Goal: Information Seeking & Learning: Learn about a topic

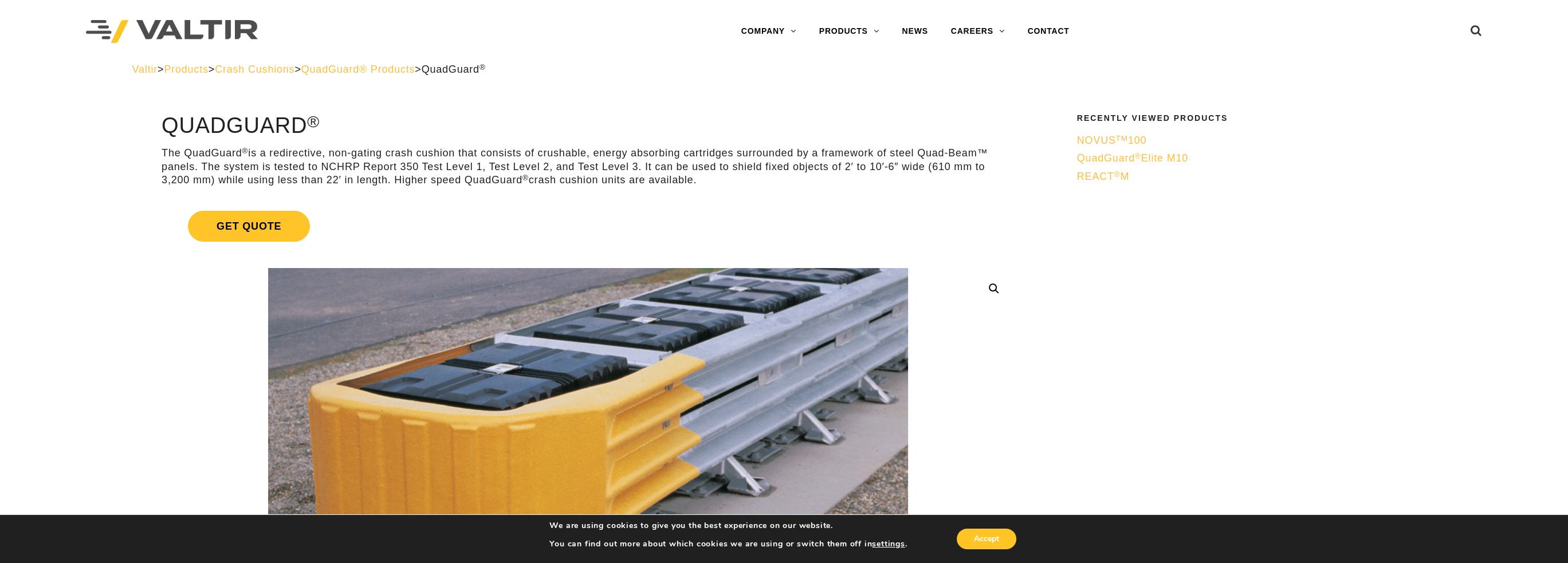
click at [1153, 159] on span "QuadGuard ® Elite M10" at bounding box center [1133, 158] width 111 height 11
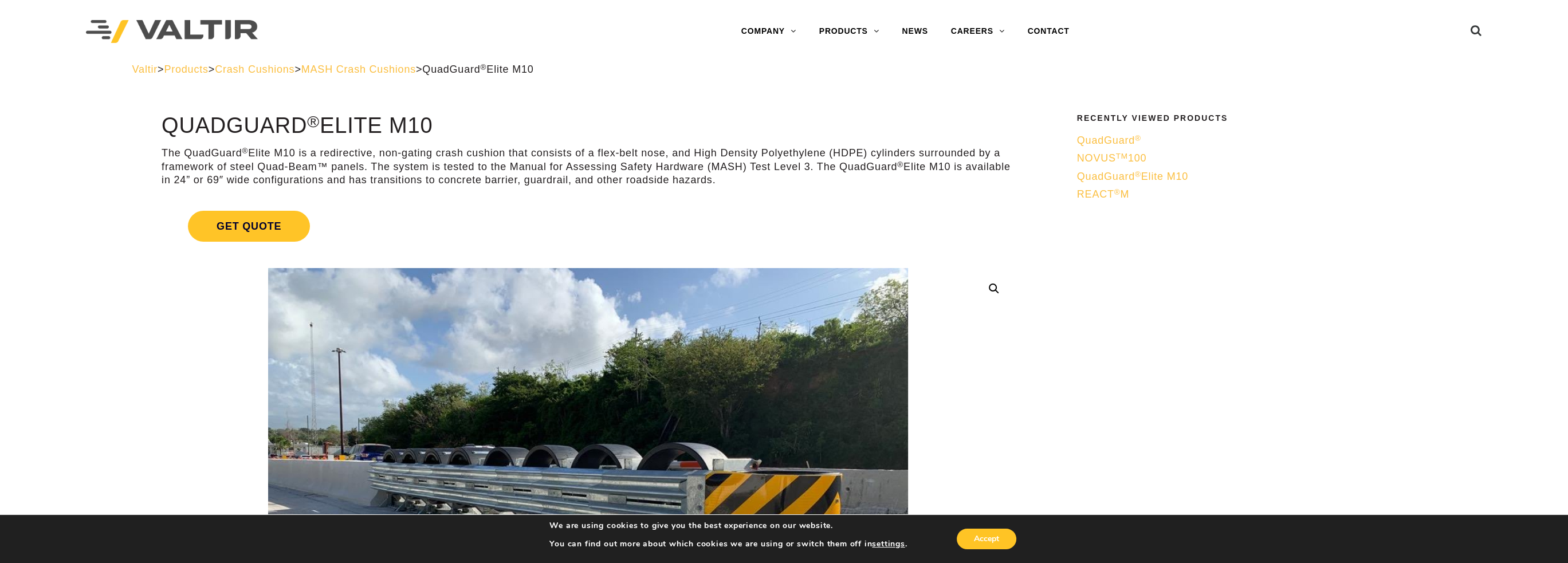
click at [852, 96] on link "CRASH CUSHIONS" at bounding box center [879, 100] width 143 height 23
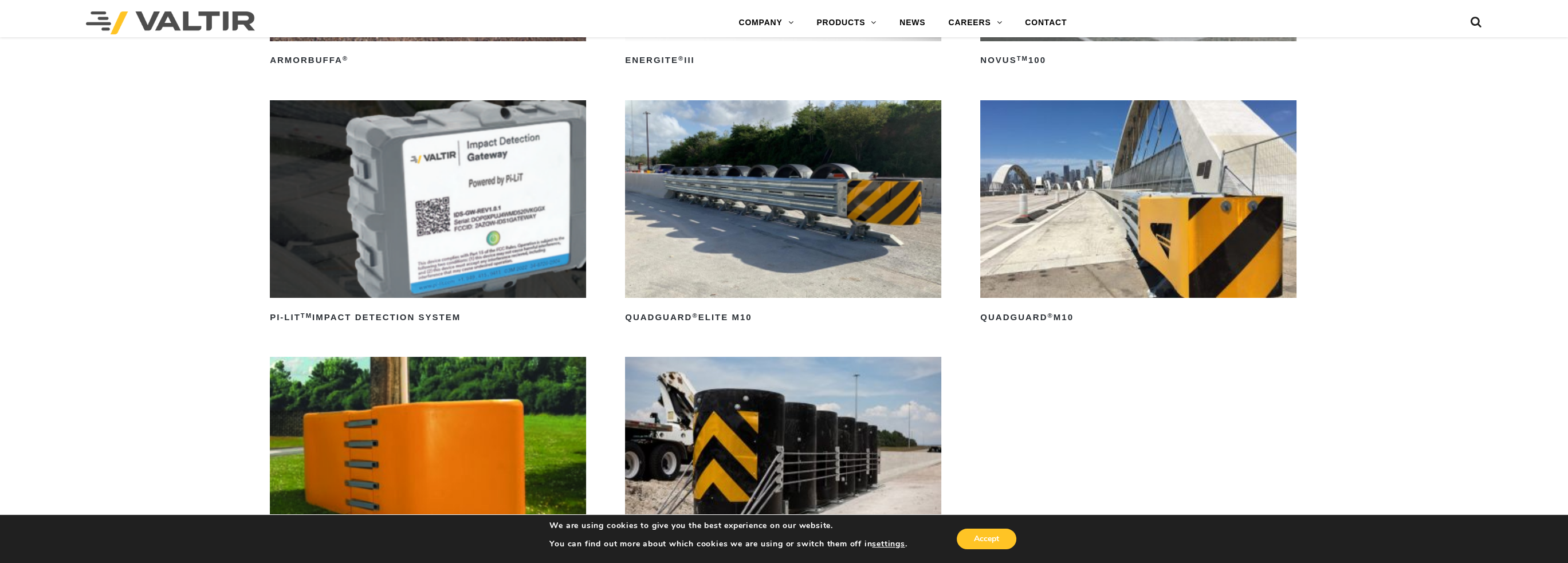
scroll to position [286, 0]
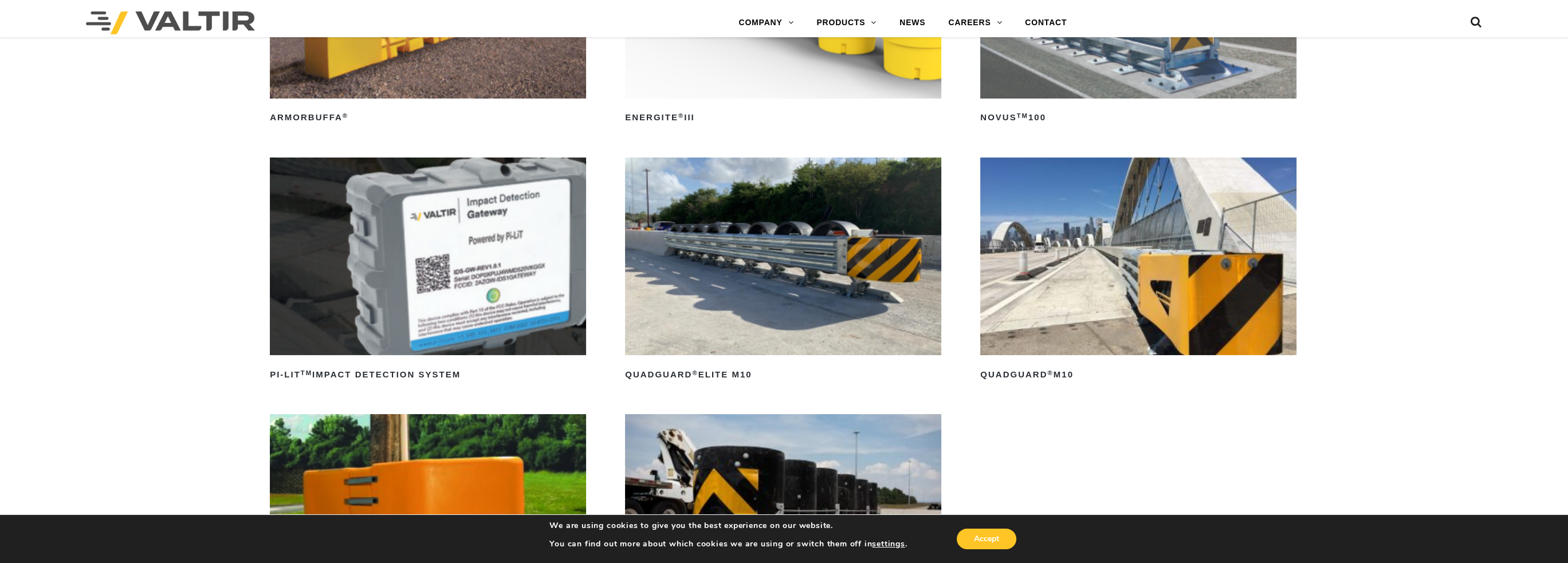
click at [1127, 290] on img at bounding box center [1138, 256] width 317 height 197
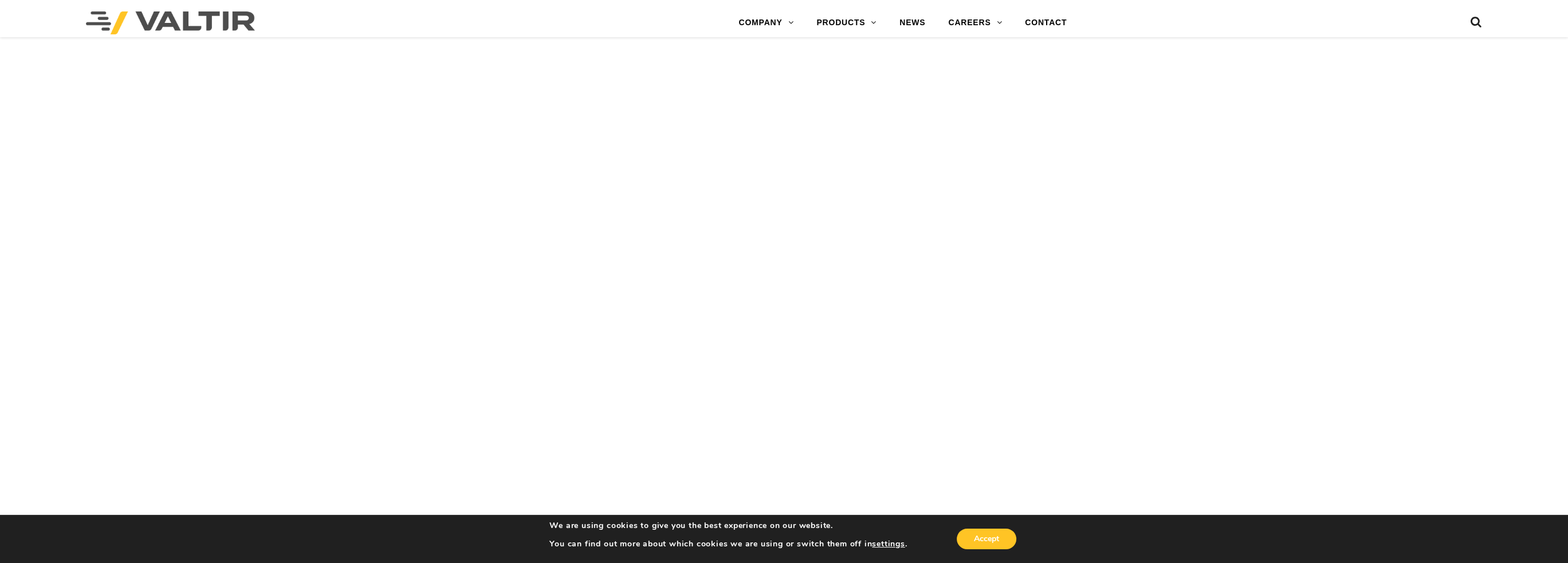
scroll to position [3365, 0]
